Goal: Transaction & Acquisition: Download file/media

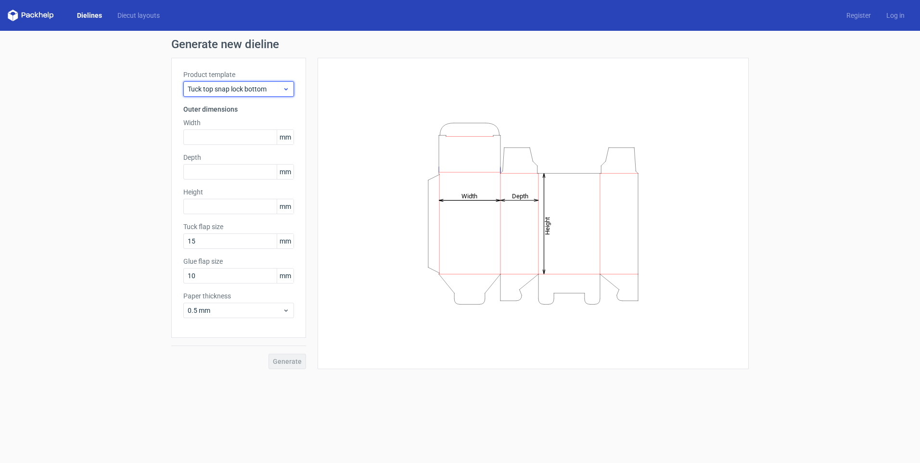
click at [224, 90] on span "Tuck top snap lock bottom" at bounding box center [235, 89] width 95 height 10
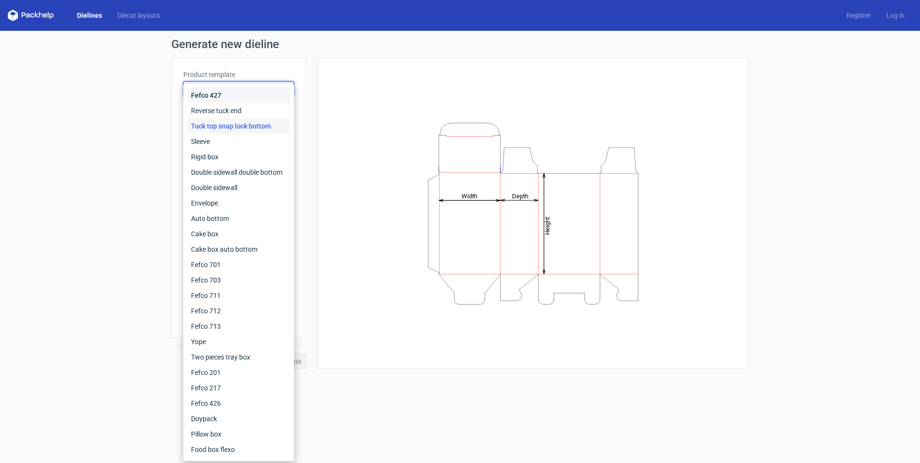
click at [217, 95] on div "Fefco 427" at bounding box center [238, 95] width 103 height 15
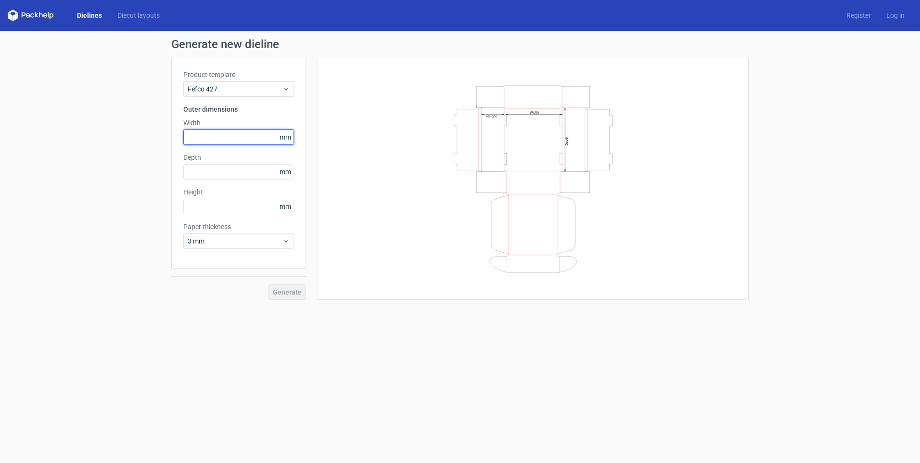
click at [218, 137] on input "text" at bounding box center [238, 136] width 111 height 15
type input "360"
click at [214, 173] on input "text" at bounding box center [238, 171] width 111 height 15
type input "205"
click at [203, 206] on input "text" at bounding box center [238, 206] width 111 height 15
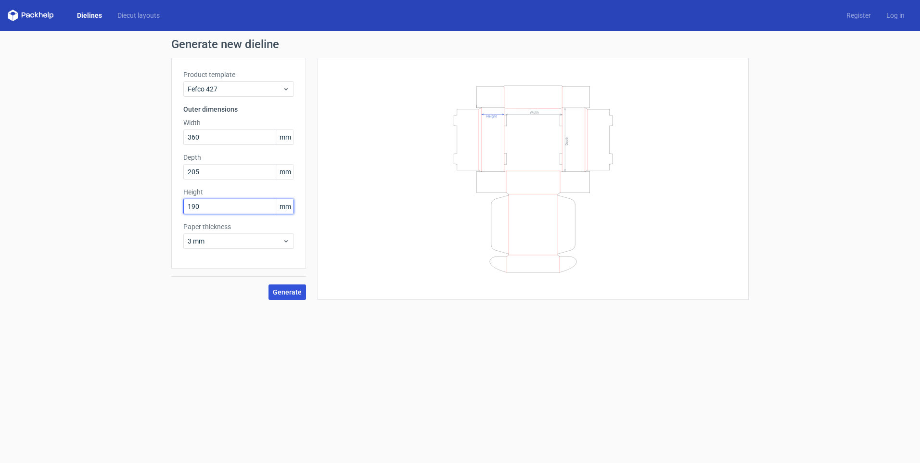
type input "190"
click at [286, 296] on button "Generate" at bounding box center [288, 291] width 38 height 15
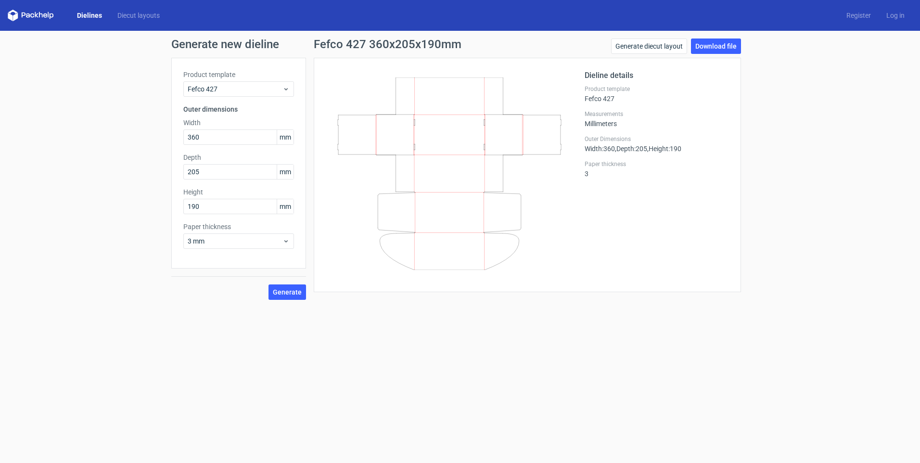
drag, startPoint x: 711, startPoint y: 45, endPoint x: 721, endPoint y: 59, distance: 16.6
click at [711, 45] on link "Download file" at bounding box center [716, 46] width 50 height 15
